Goal: Navigation & Orientation: Find specific page/section

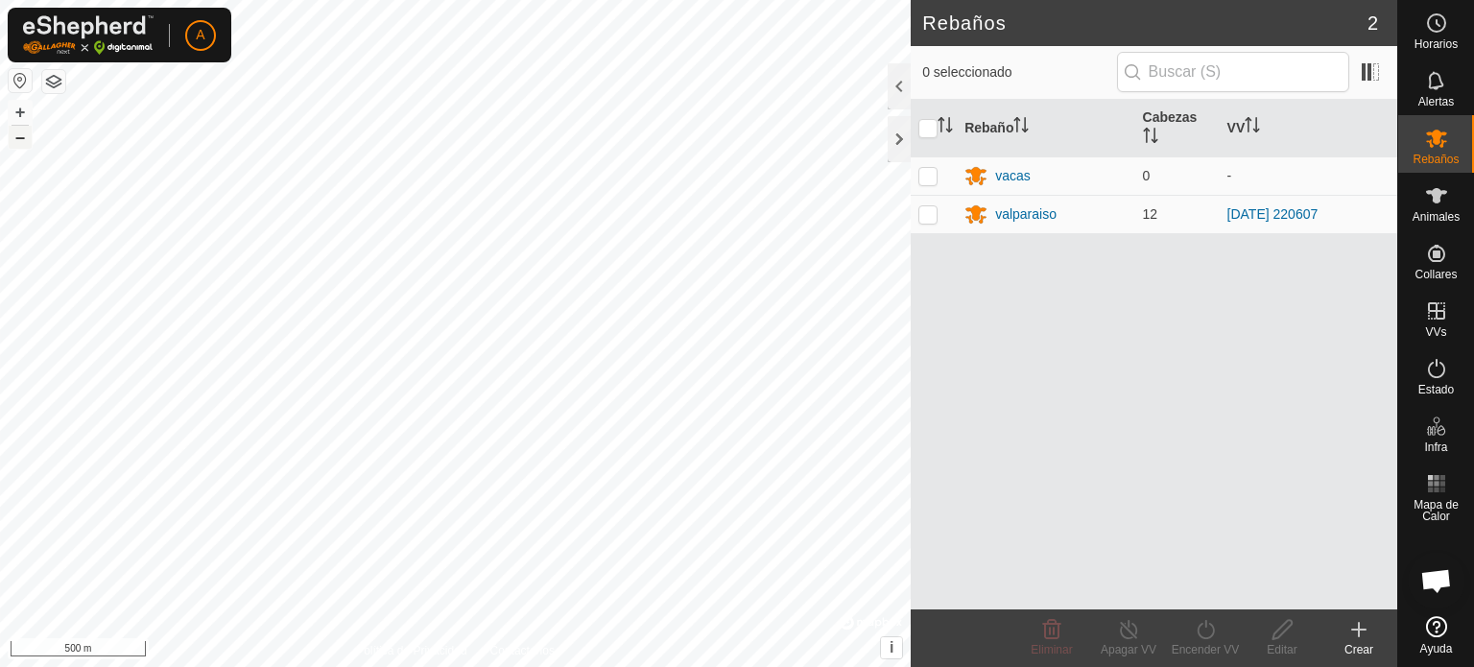
click at [18, 137] on button "–" at bounding box center [20, 137] width 23 height 23
click at [27, 116] on button "+" at bounding box center [20, 112] width 23 height 23
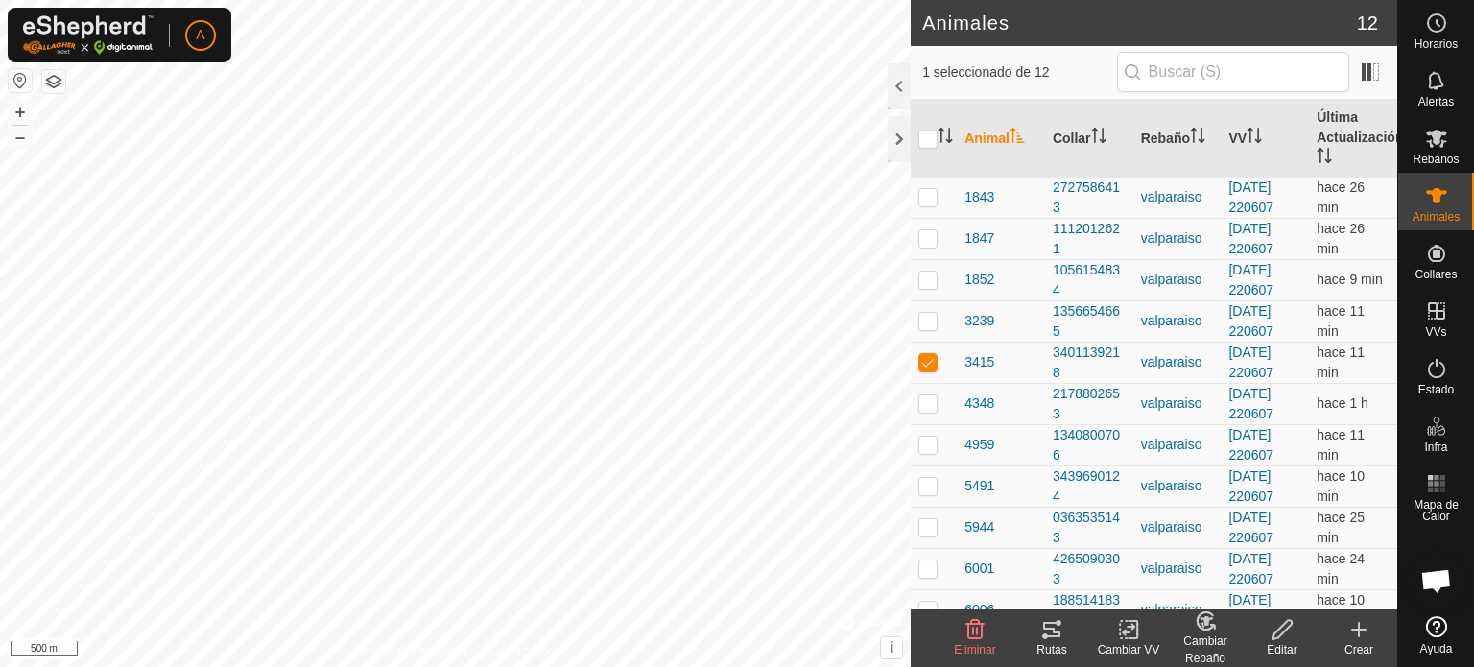
click at [1049, 629] on icon at bounding box center [1051, 629] width 17 height 15
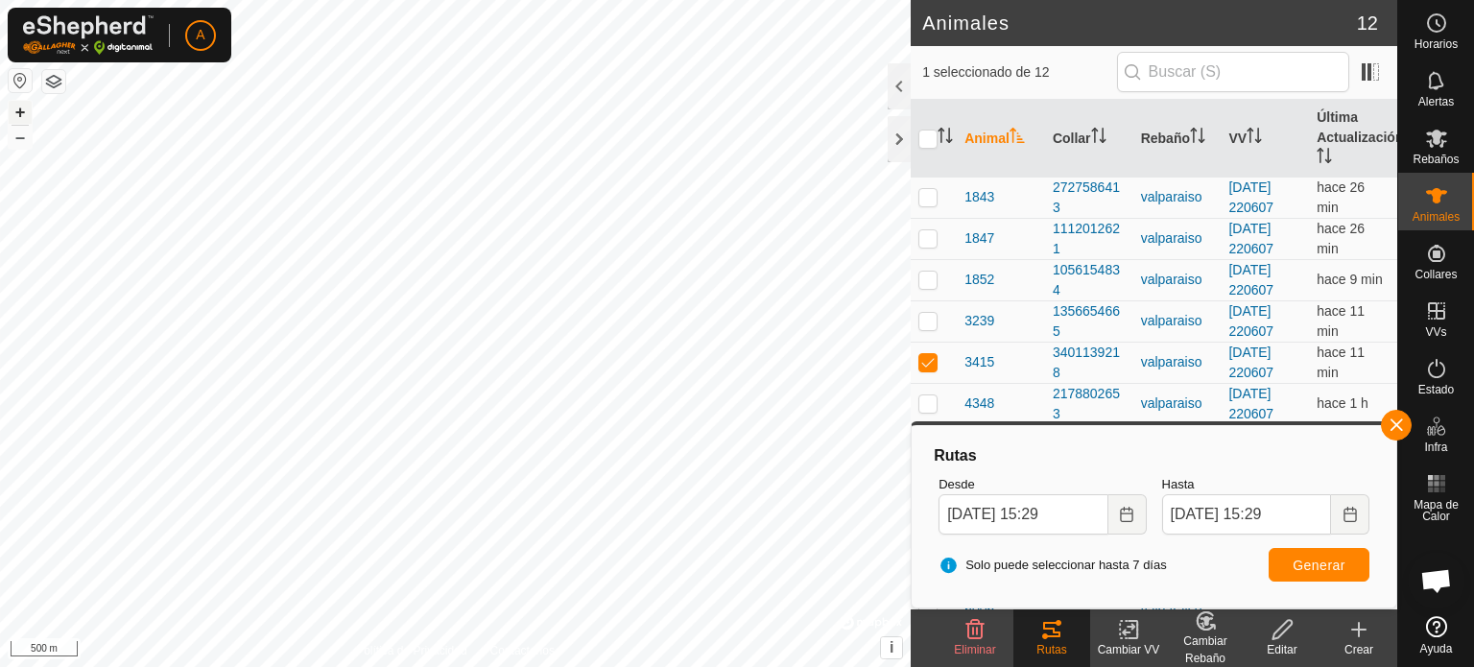
click at [22, 110] on button "+" at bounding box center [20, 112] width 23 height 23
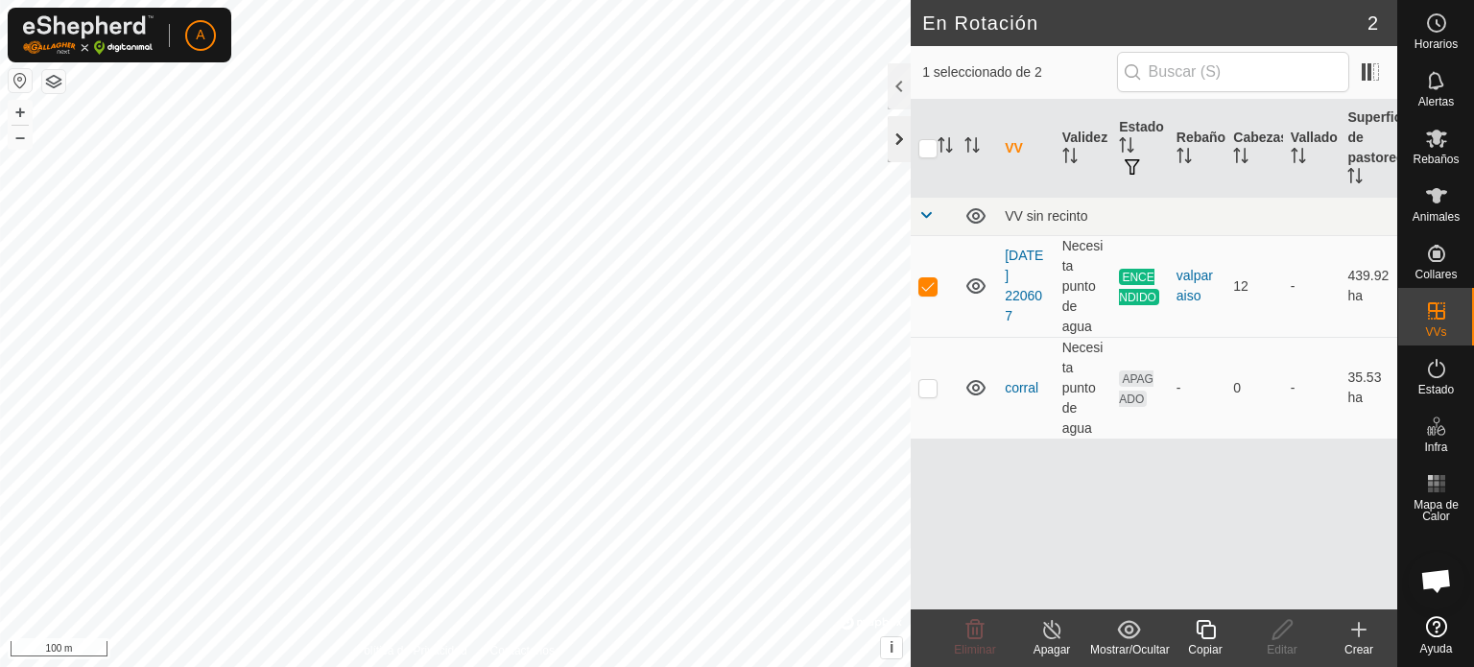
click at [905, 154] on div at bounding box center [899, 139] width 23 height 46
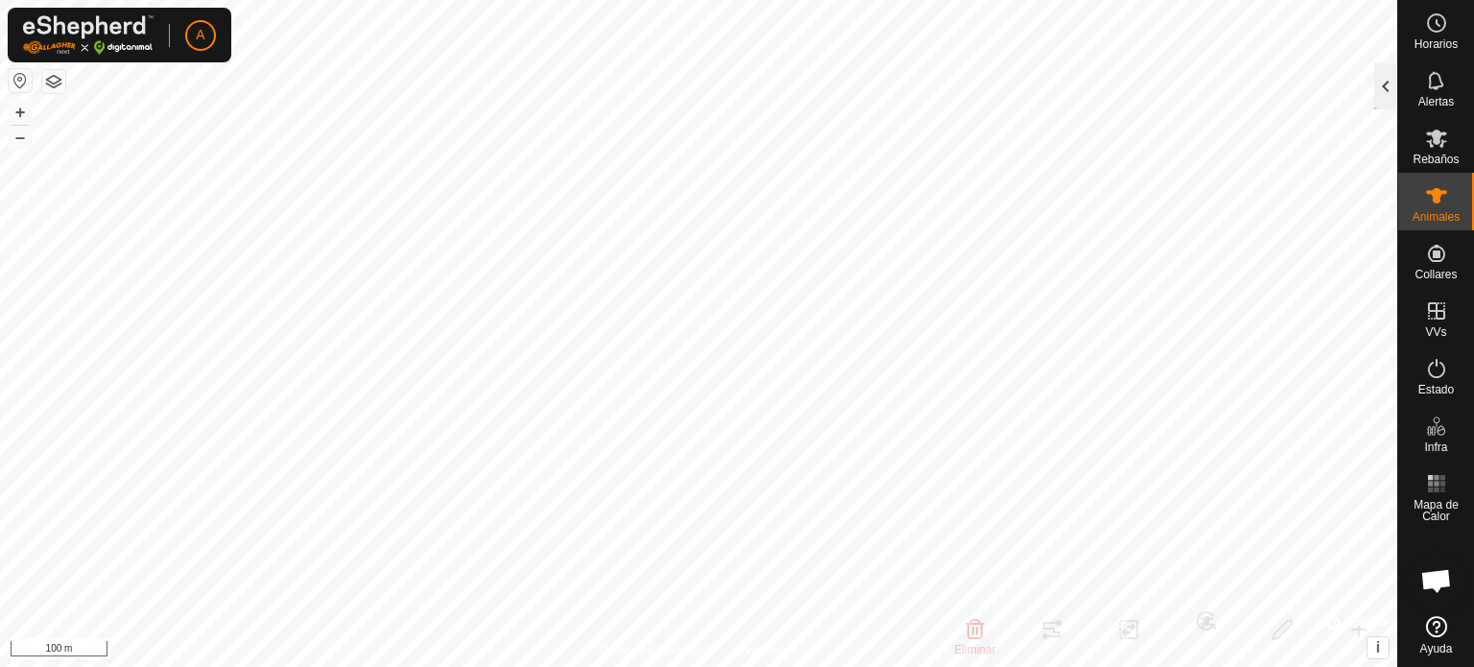
click at [1390, 80] on div at bounding box center [1385, 86] width 23 height 46
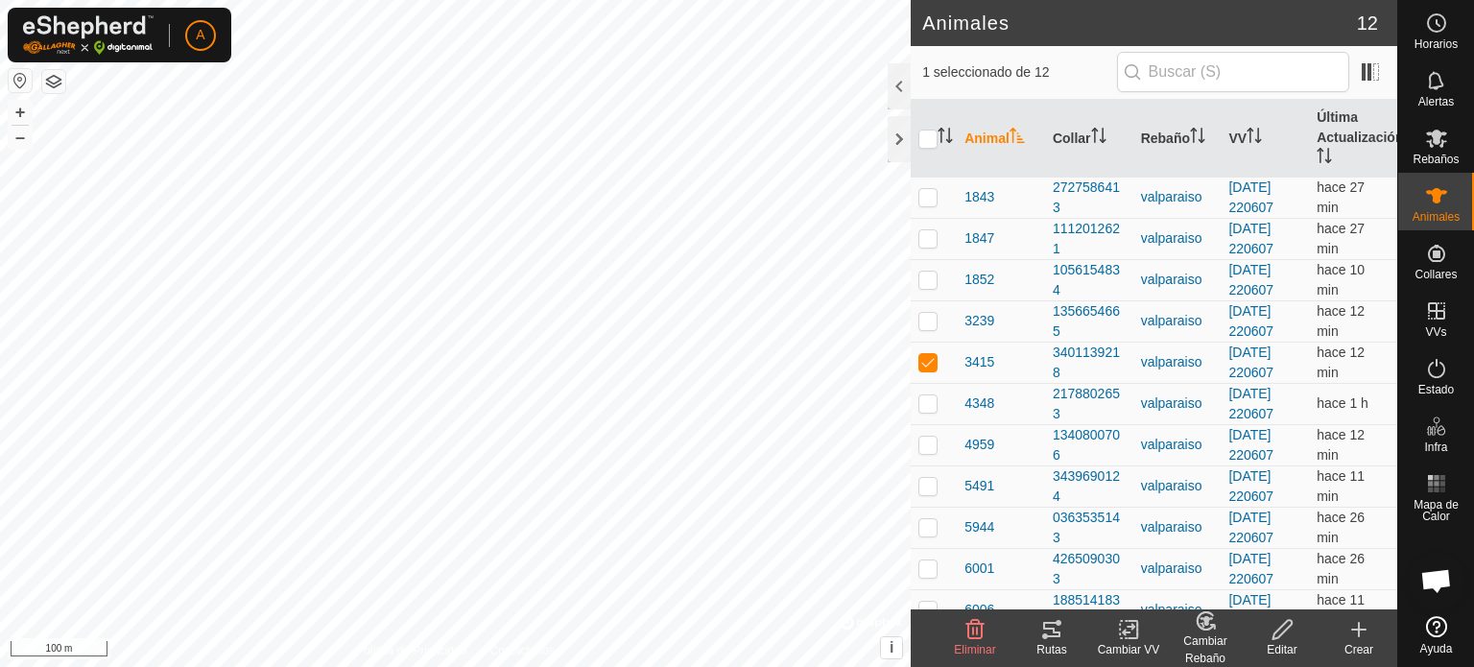
click at [1048, 629] on icon at bounding box center [1051, 629] width 17 height 15
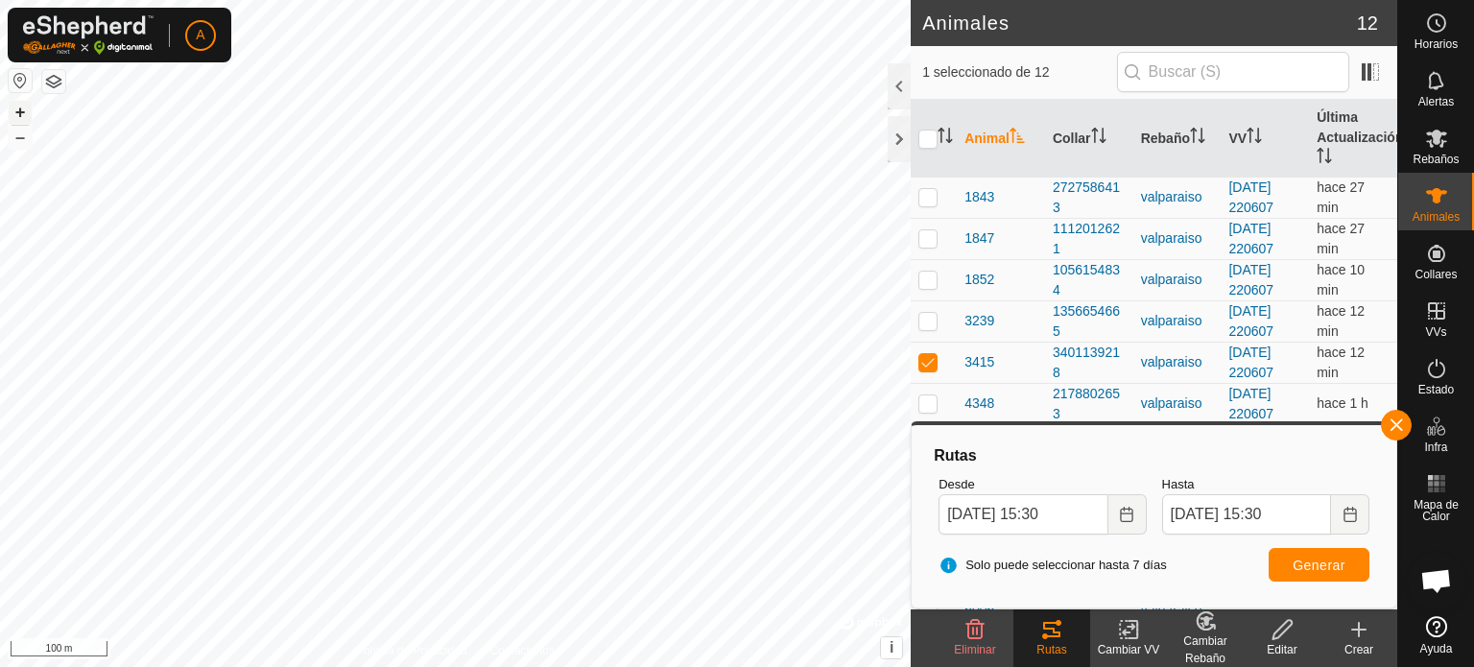
click at [19, 116] on button "+" at bounding box center [20, 112] width 23 height 23
click at [19, 137] on button "–" at bounding box center [20, 137] width 23 height 23
